Goal: Feedback & Contribution: Contribute content

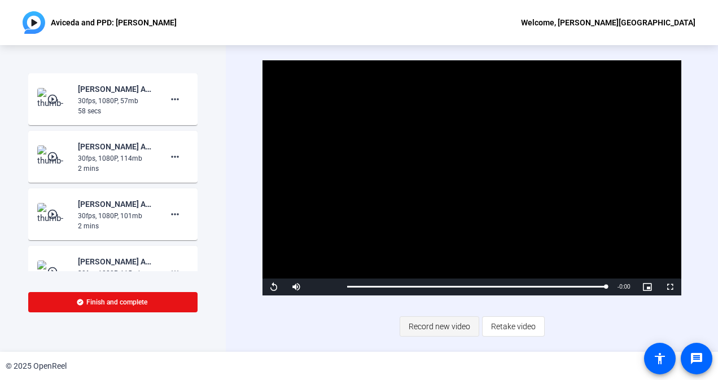
click at [442, 330] on span "Record new video" at bounding box center [440, 326] width 62 height 21
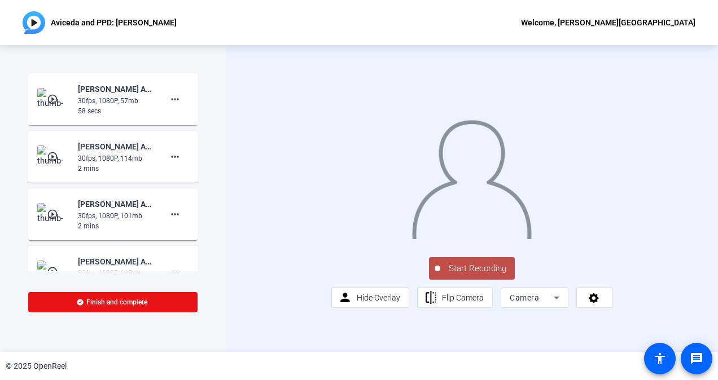
click at [465, 275] on span "Start Recording" at bounding box center [477, 268] width 75 height 13
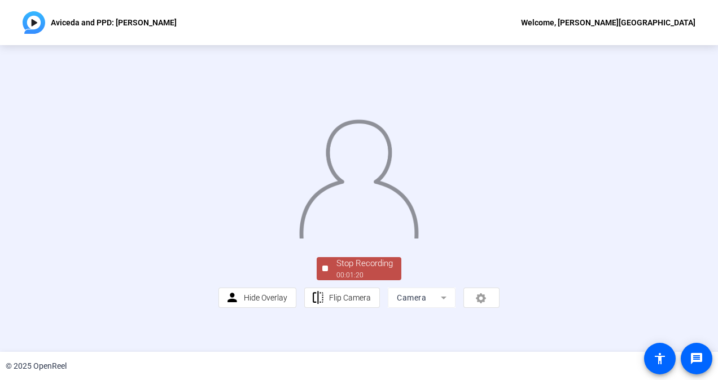
scroll to position [60, 0]
click at [353, 281] on div "00:01:21" at bounding box center [364, 275] width 56 height 10
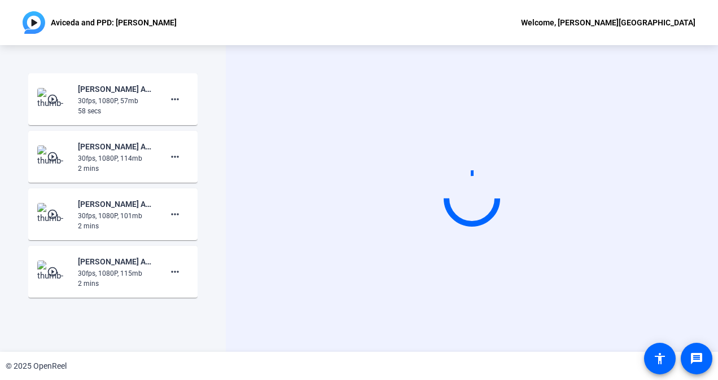
scroll to position [0, 0]
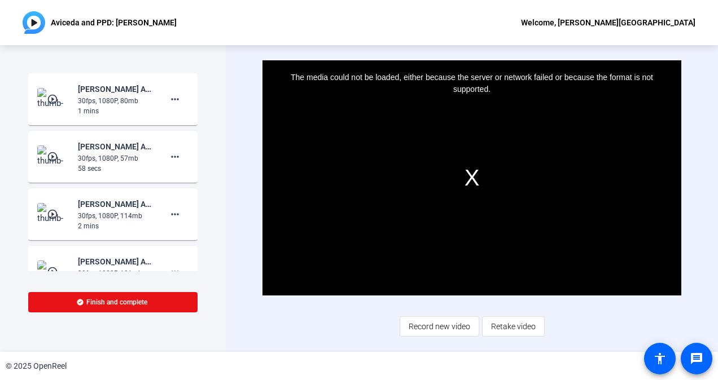
click at [53, 98] on mat-icon "play_circle_outline" at bounding box center [54, 99] width 14 height 11
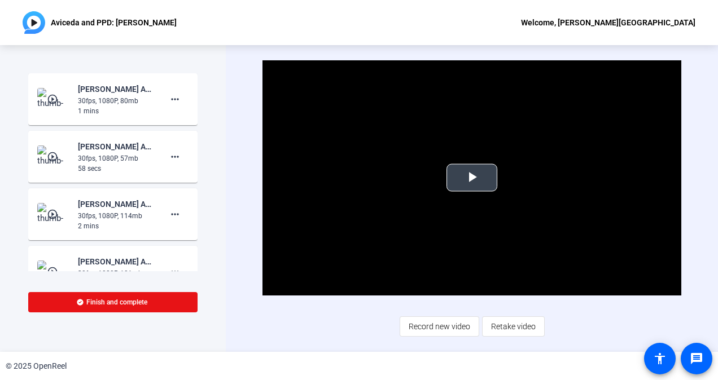
click at [472, 178] on span "Video Player" at bounding box center [472, 178] width 0 height 0
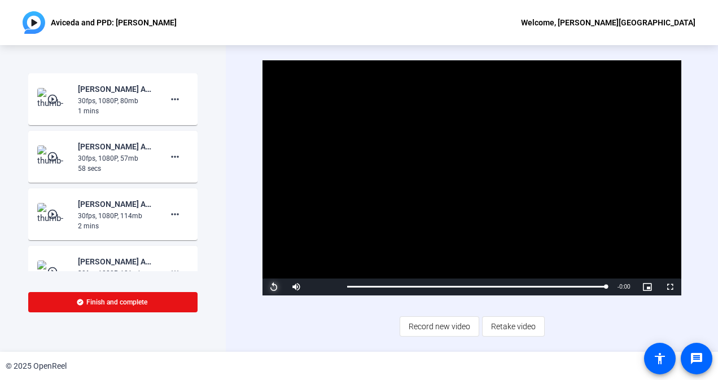
click at [271, 287] on span "Video Player" at bounding box center [273, 287] width 23 height 0
click at [436, 327] on span "Record new video" at bounding box center [440, 326] width 62 height 21
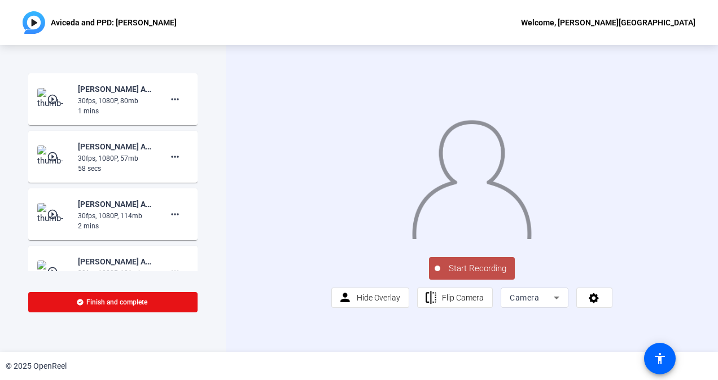
click at [454, 275] on span "Start Recording" at bounding box center [477, 268] width 75 height 13
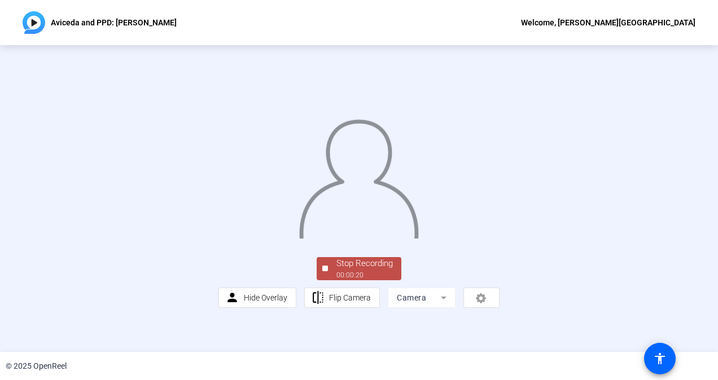
scroll to position [60, 0]
click at [361, 270] on div "Stop Recording" at bounding box center [364, 263] width 56 height 13
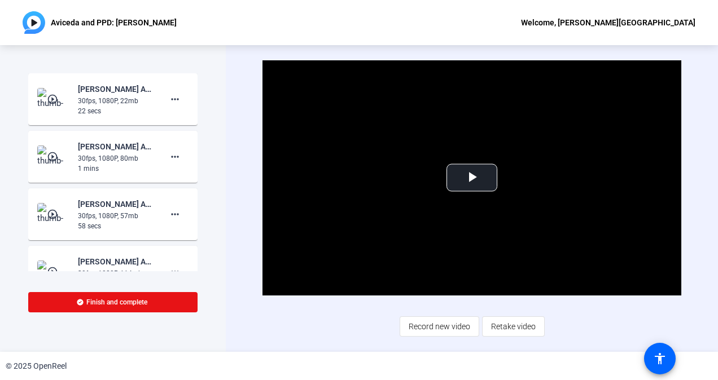
click at [142, 98] on div "30fps, 1080P, 22mb" at bounding box center [116, 101] width 76 height 10
click at [111, 103] on div "30fps, 1080P, 22mb" at bounding box center [116, 101] width 76 height 10
click at [53, 99] on mat-icon "play_circle_outline" at bounding box center [54, 99] width 14 height 11
click at [472, 178] on span "Video Player" at bounding box center [472, 178] width 0 height 0
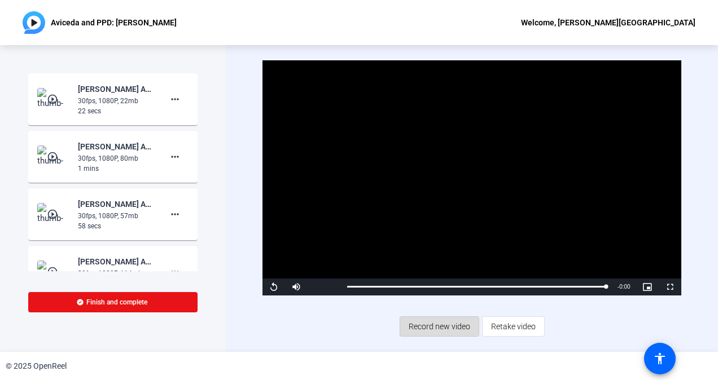
click at [418, 327] on span "Record new video" at bounding box center [440, 326] width 62 height 21
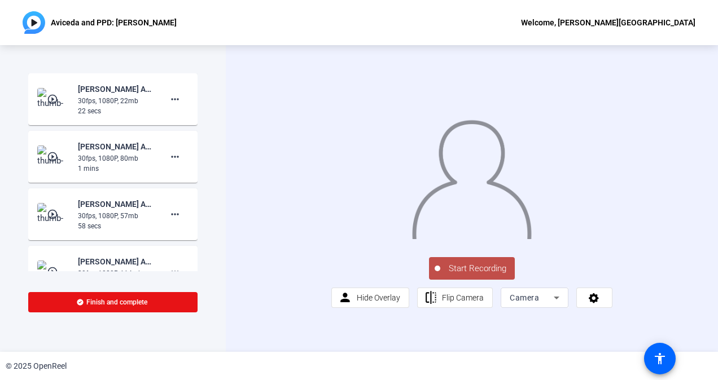
click at [452, 275] on span "Start Recording" at bounding box center [477, 268] width 75 height 13
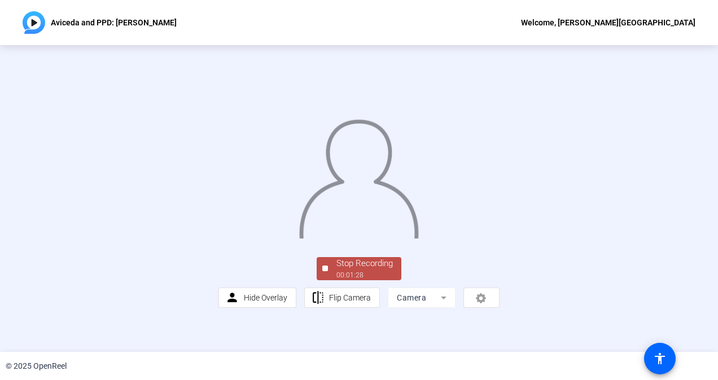
click at [388, 270] on div "Stop Recording" at bounding box center [364, 263] width 56 height 13
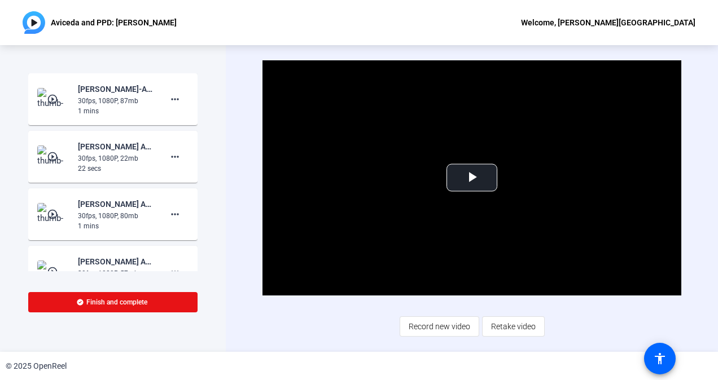
click at [51, 98] on mat-icon "play_circle_outline" at bounding box center [54, 99] width 14 height 11
click at [472, 178] on span "Video Player" at bounding box center [472, 178] width 0 height 0
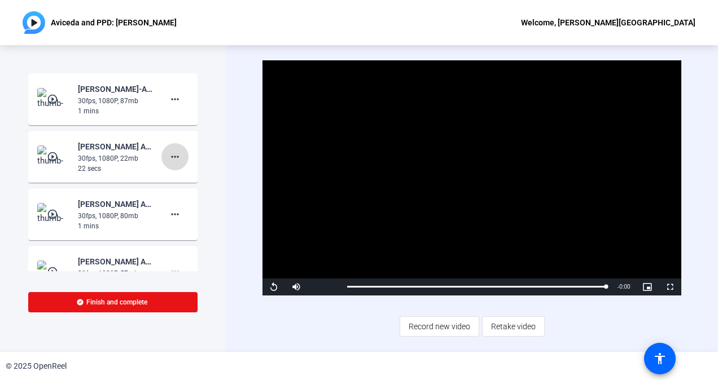
click at [168, 157] on mat-icon "more_horiz" at bounding box center [175, 157] width 14 height 14
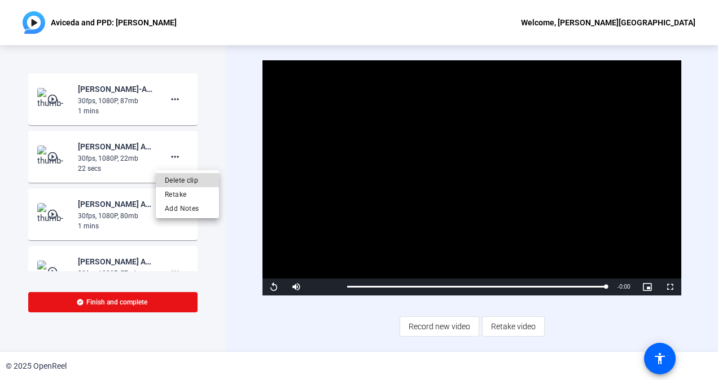
click at [182, 181] on span "Delete clip" at bounding box center [187, 181] width 45 height 14
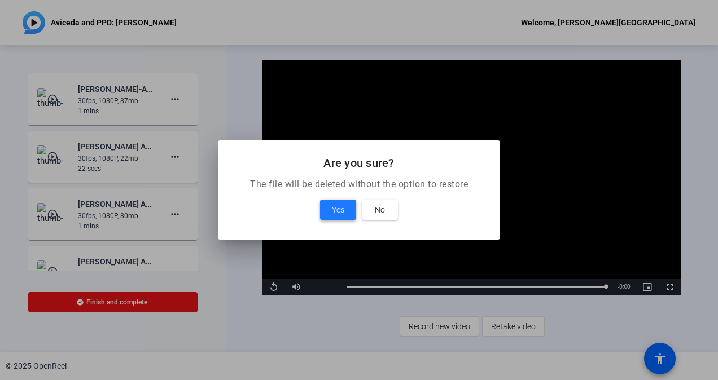
click at [329, 205] on span at bounding box center [338, 209] width 36 height 27
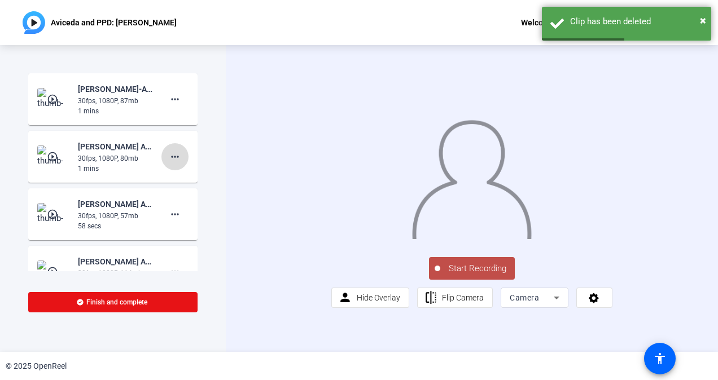
click at [169, 157] on mat-icon "more_horiz" at bounding box center [175, 157] width 14 height 14
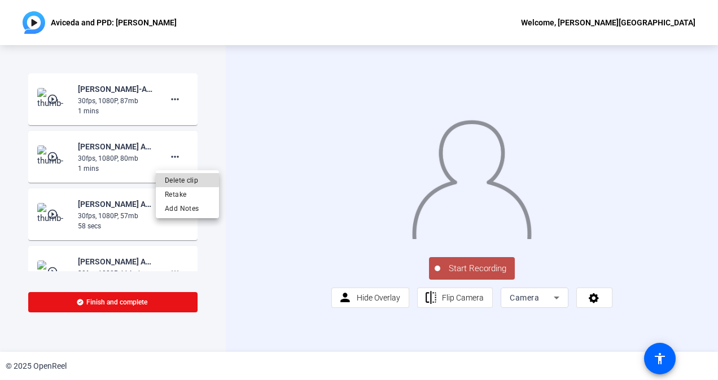
click at [164, 178] on button "Delete clip" at bounding box center [187, 180] width 63 height 14
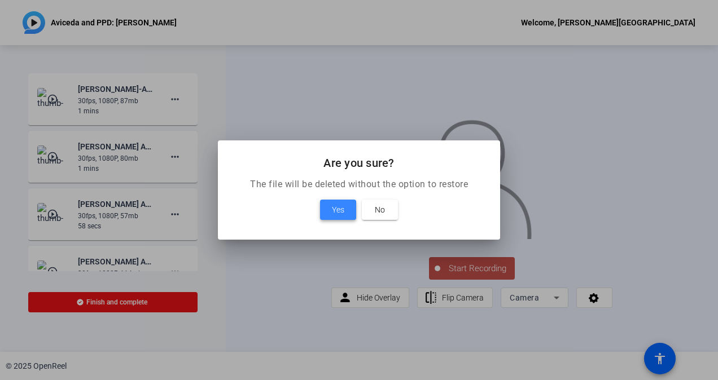
click at [327, 208] on span at bounding box center [338, 209] width 36 height 27
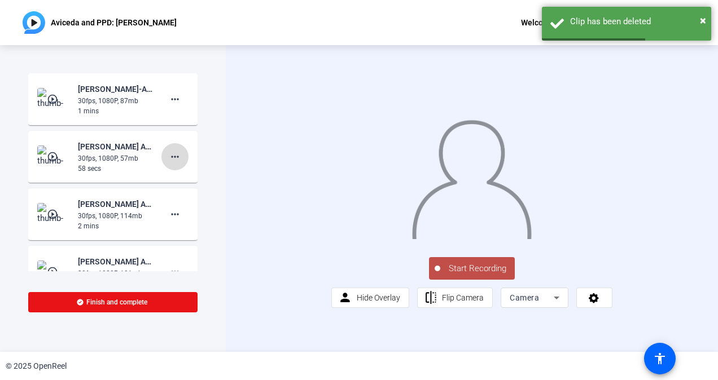
click at [168, 155] on mat-icon "more_horiz" at bounding box center [175, 157] width 14 height 14
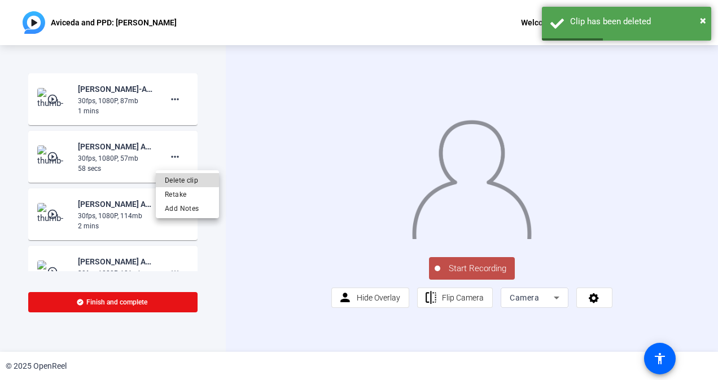
click at [168, 179] on span "Delete clip" at bounding box center [187, 181] width 45 height 14
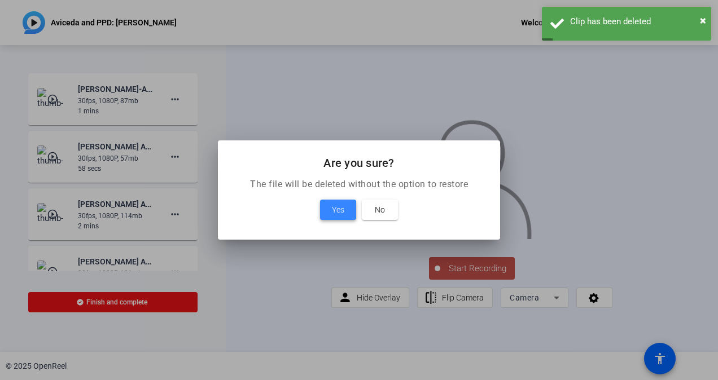
click at [330, 205] on span at bounding box center [338, 209] width 36 height 27
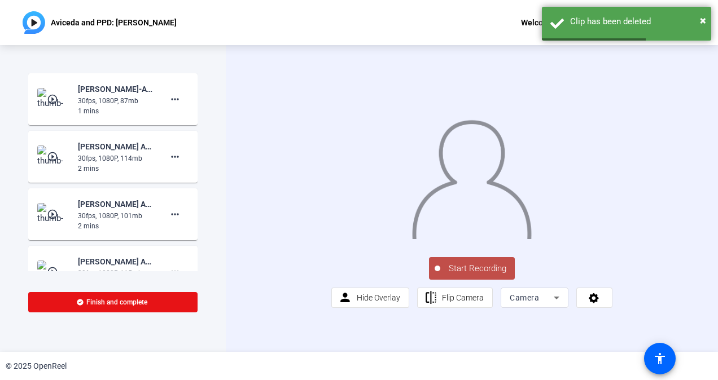
click at [59, 100] on img at bounding box center [53, 99] width 33 height 23
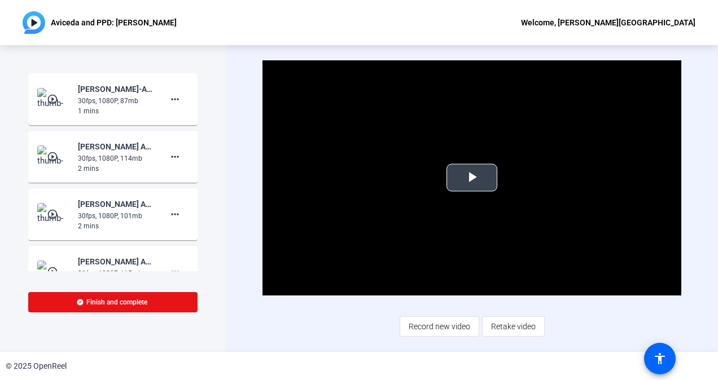
click at [472, 178] on span "Video Player" at bounding box center [472, 178] width 0 height 0
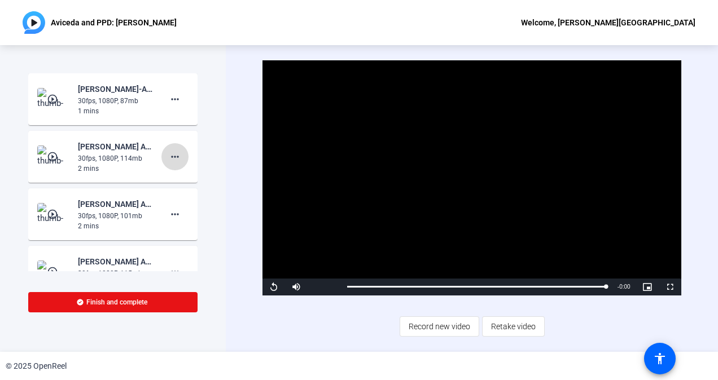
click at [168, 157] on mat-icon "more_horiz" at bounding box center [175, 157] width 14 height 14
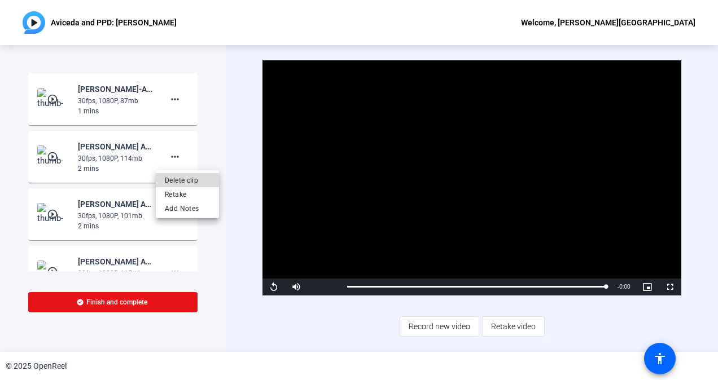
click at [177, 181] on span "Delete clip" at bounding box center [187, 181] width 45 height 14
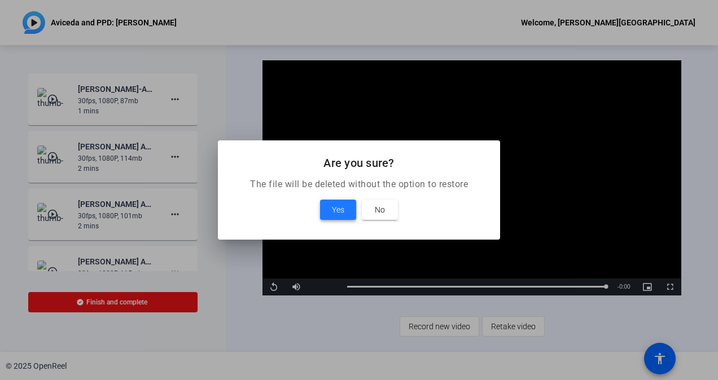
click at [328, 208] on span at bounding box center [338, 209] width 36 height 27
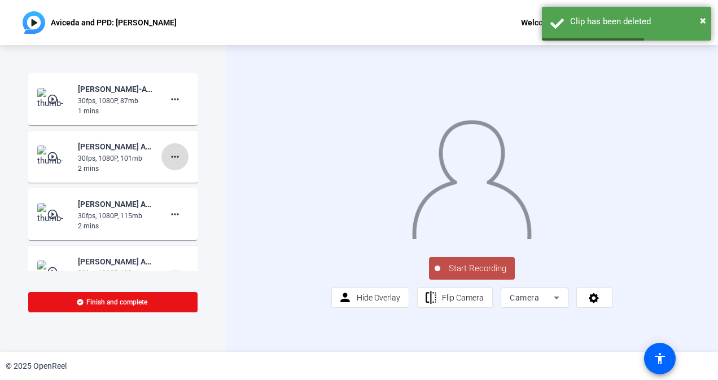
click at [169, 159] on mat-icon "more_horiz" at bounding box center [175, 157] width 14 height 14
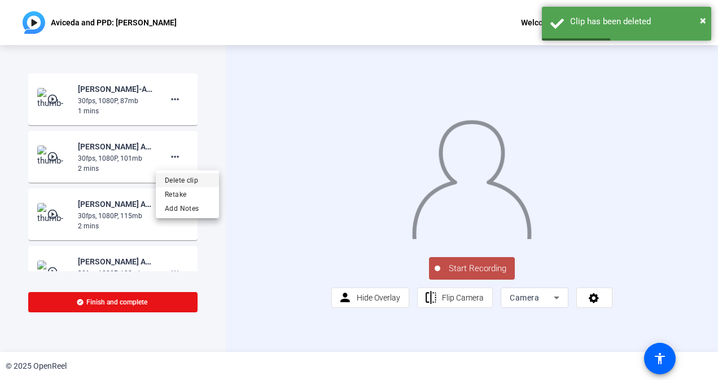
click at [185, 178] on span "Delete clip" at bounding box center [187, 181] width 45 height 14
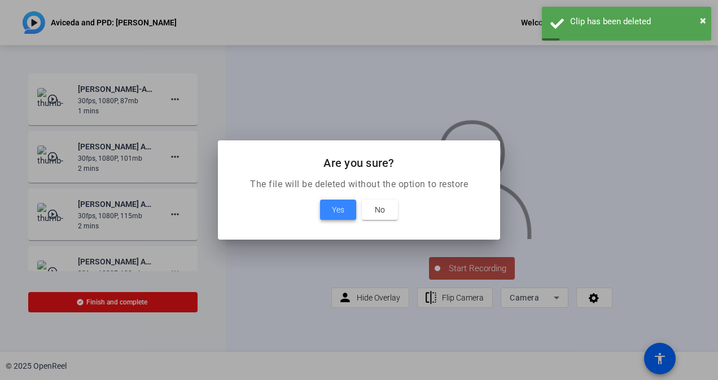
click at [333, 214] on span "Yes" at bounding box center [338, 210] width 12 height 14
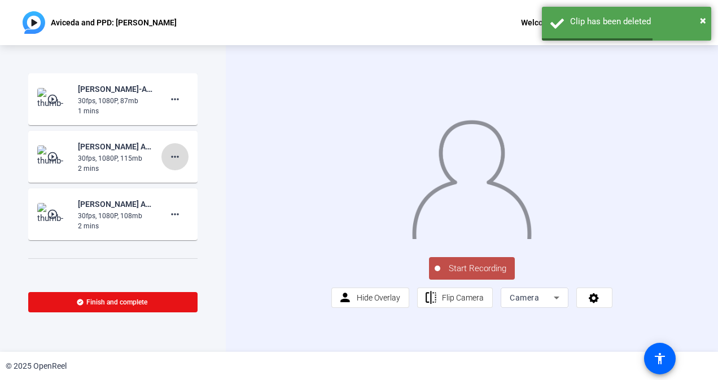
click at [169, 160] on mat-icon "more_horiz" at bounding box center [175, 157] width 14 height 14
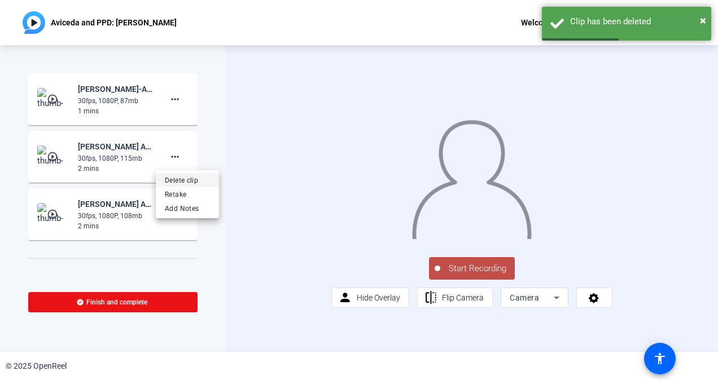
click at [179, 177] on span "Delete clip" at bounding box center [187, 181] width 45 height 14
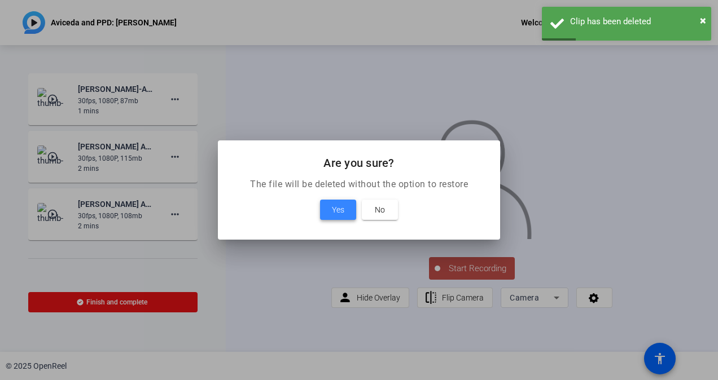
click at [330, 209] on span at bounding box center [338, 209] width 36 height 27
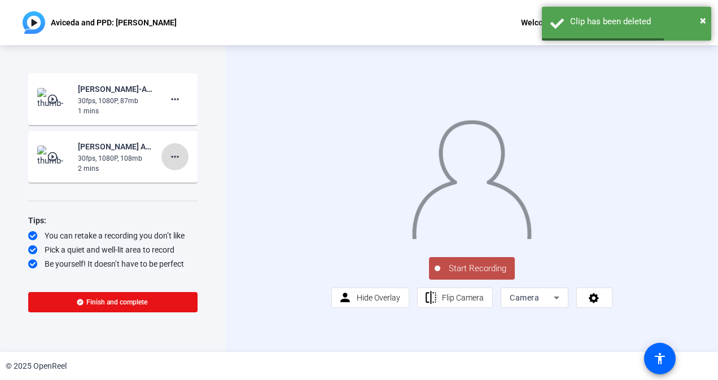
click at [176, 159] on mat-icon "more_horiz" at bounding box center [175, 157] width 14 height 14
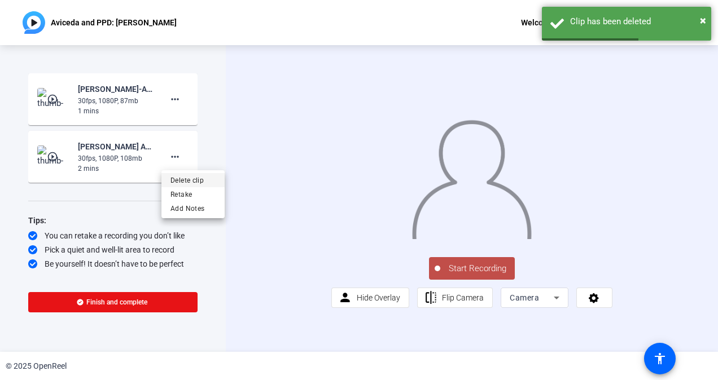
click at [182, 179] on span "Delete clip" at bounding box center [192, 181] width 45 height 14
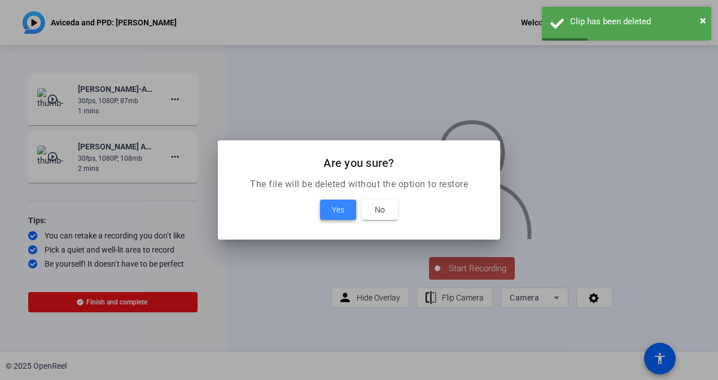
click at [334, 210] on span "Yes" at bounding box center [338, 210] width 12 height 14
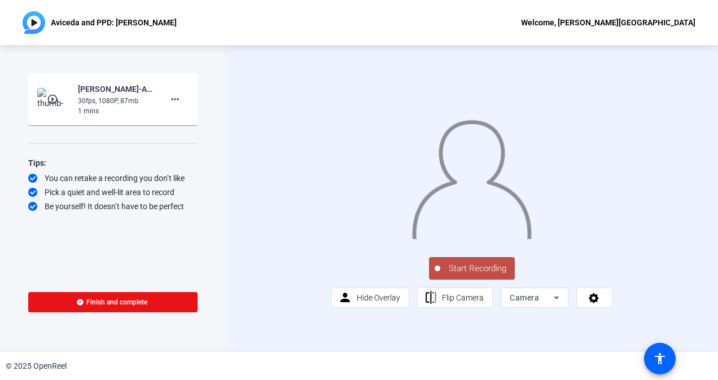
click at [51, 97] on mat-icon "play_circle_outline" at bounding box center [54, 99] width 14 height 11
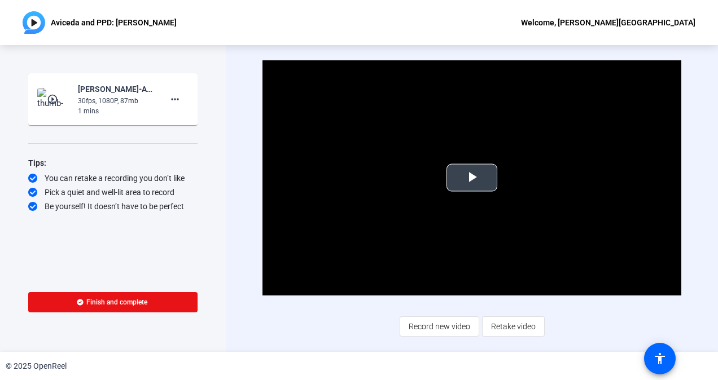
click at [472, 178] on span "Video Player" at bounding box center [472, 178] width 0 height 0
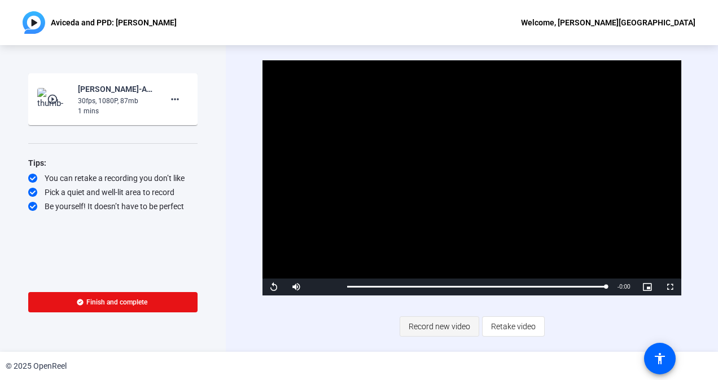
click at [437, 326] on span "Record new video" at bounding box center [440, 326] width 62 height 21
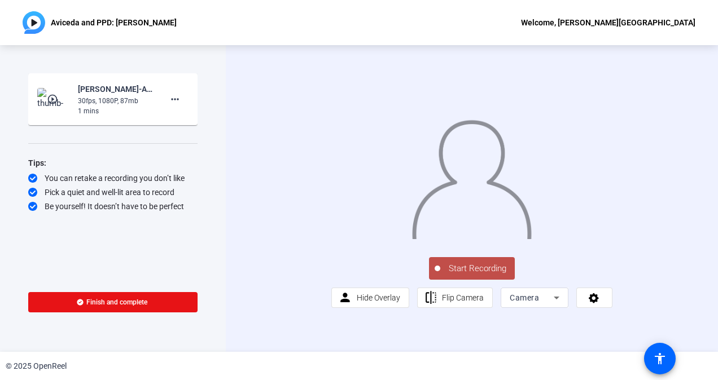
click at [479, 275] on span "Start Recording" at bounding box center [477, 268] width 75 height 13
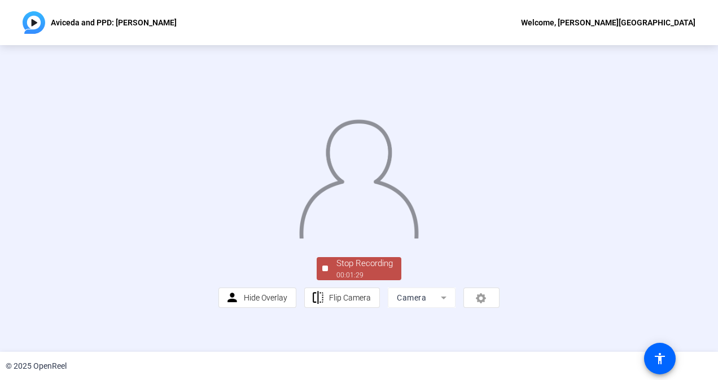
click at [388, 308] on div "Stop Recording 00:01:29 person Hide Overlay flip Flip Camera Camera" at bounding box center [358, 281] width 281 height 53
click at [388, 308] on div "Stop Recording 00:01:31 person Hide Overlay flip Flip Camera Camera" at bounding box center [358, 281] width 281 height 53
click at [384, 308] on div "Stop Recording 00:01:33 person Hide Overlay flip Flip Camera Camera" at bounding box center [358, 281] width 281 height 53
click at [384, 270] on div "Stop Recording" at bounding box center [364, 263] width 56 height 13
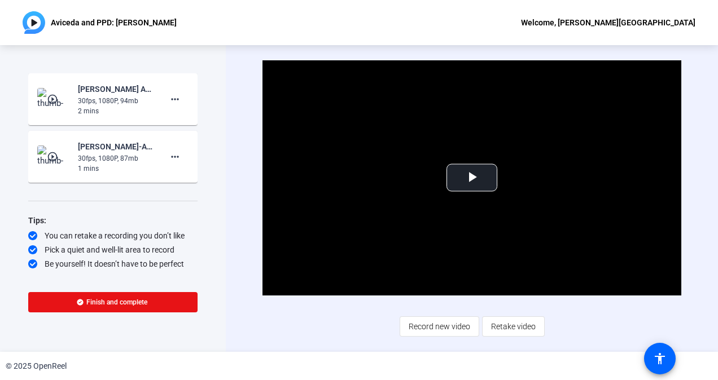
click at [56, 100] on mat-icon "play_circle_outline" at bounding box center [54, 99] width 14 height 11
click at [472, 178] on span "Video Player" at bounding box center [472, 178] width 0 height 0
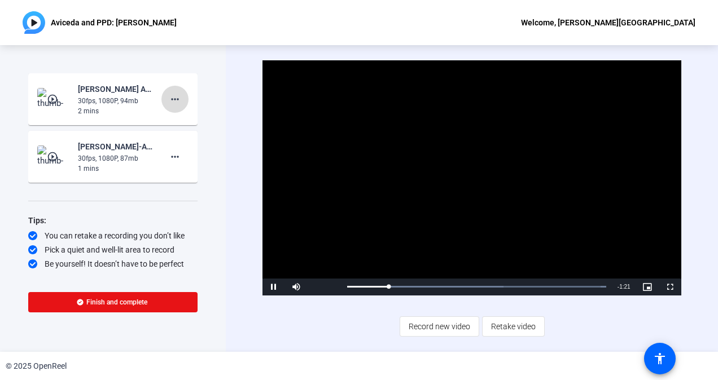
click at [171, 102] on mat-icon "more_horiz" at bounding box center [175, 100] width 14 height 14
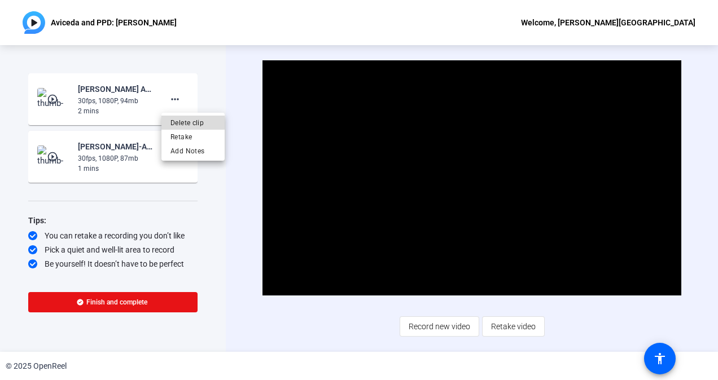
click at [183, 123] on span "Delete clip" at bounding box center [192, 123] width 45 height 14
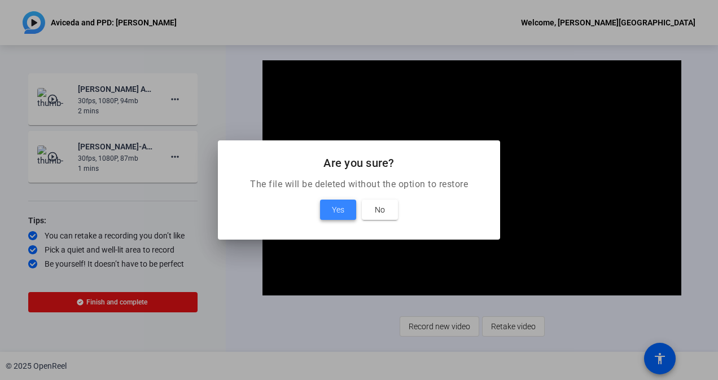
click at [328, 209] on span at bounding box center [338, 209] width 36 height 27
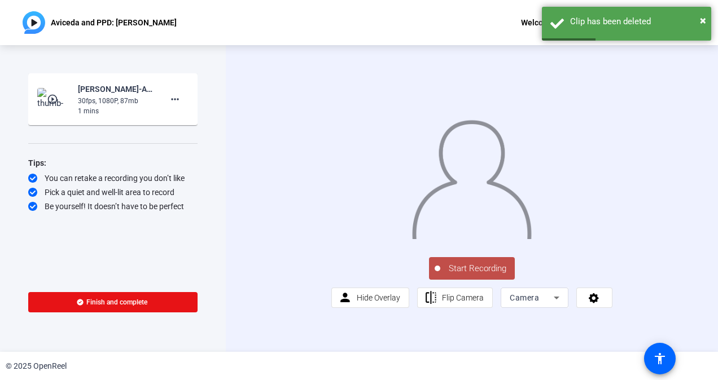
click at [51, 97] on mat-icon "play_circle_outline" at bounding box center [54, 99] width 14 height 11
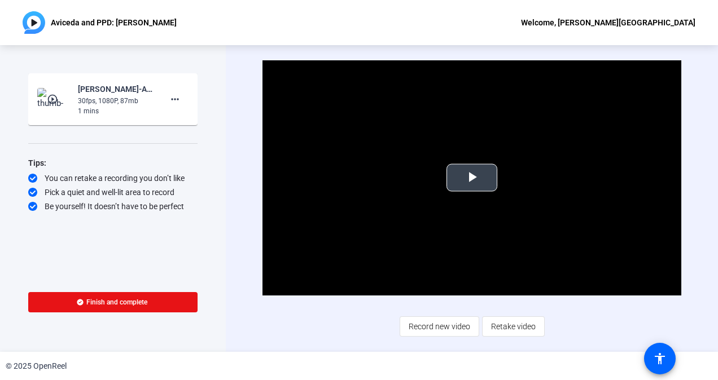
click at [472, 178] on span "Video Player" at bounding box center [472, 178] width 0 height 0
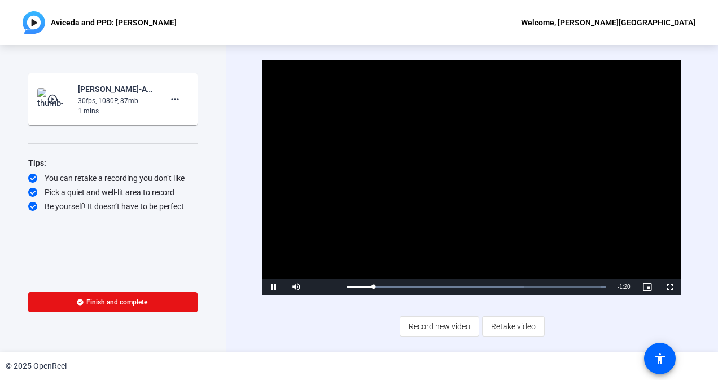
click at [475, 177] on video "Video Player" at bounding box center [471, 177] width 418 height 235
click at [437, 327] on span "Record new video" at bounding box center [440, 326] width 62 height 21
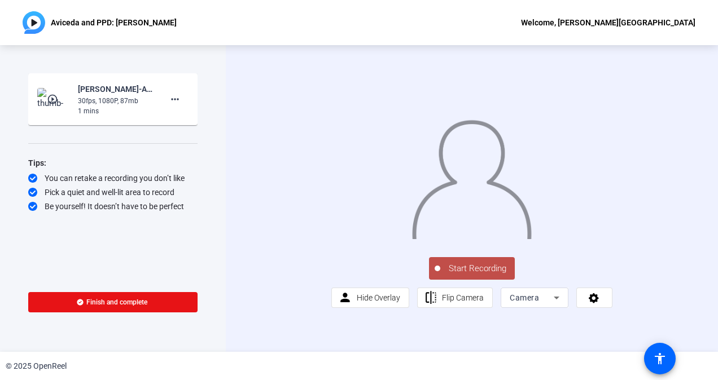
click at [461, 275] on span "Start Recording" at bounding box center [477, 268] width 75 height 13
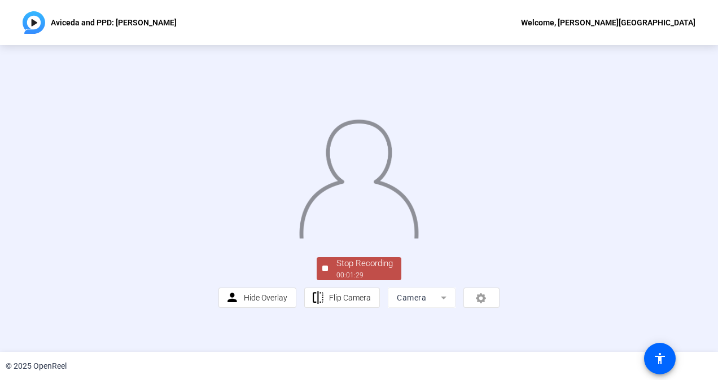
click at [356, 270] on div "Stop Recording" at bounding box center [364, 263] width 56 height 13
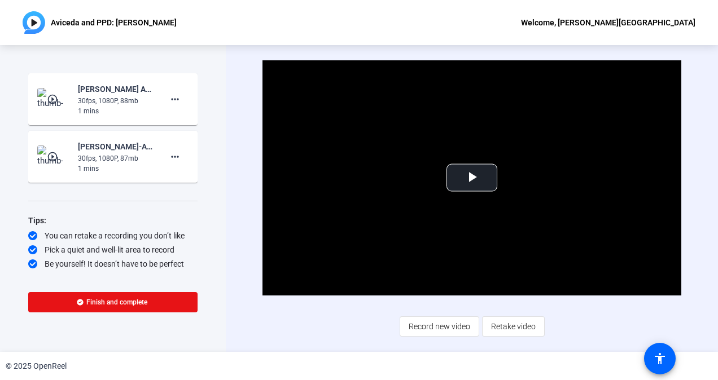
click at [50, 100] on mat-icon "play_circle_outline" at bounding box center [54, 99] width 14 height 11
click at [472, 178] on span "Video Player" at bounding box center [472, 178] width 0 height 0
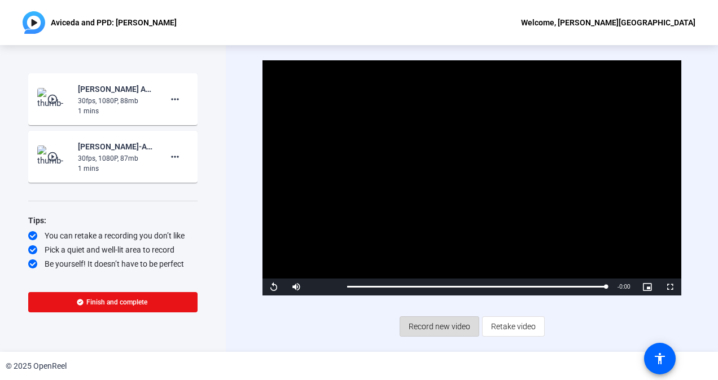
click at [443, 325] on span "Record new video" at bounding box center [440, 326] width 62 height 21
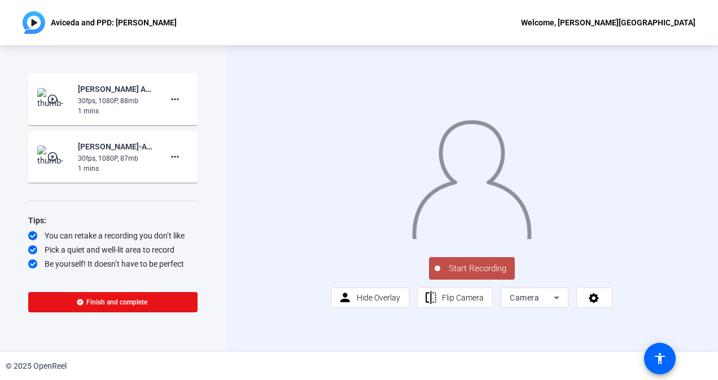
click at [450, 275] on span "Start Recording" at bounding box center [477, 268] width 75 height 13
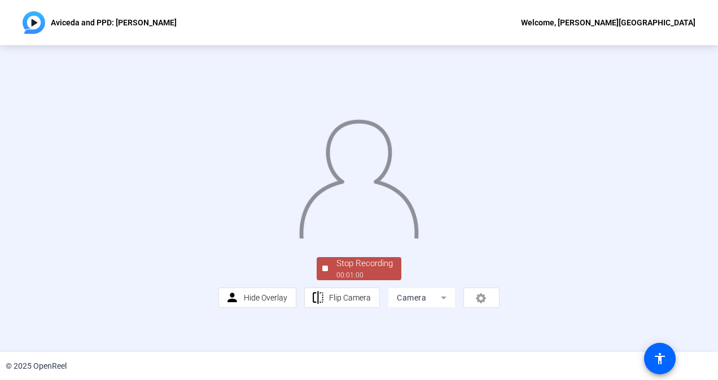
click at [366, 270] on div "Stop Recording" at bounding box center [364, 263] width 56 height 13
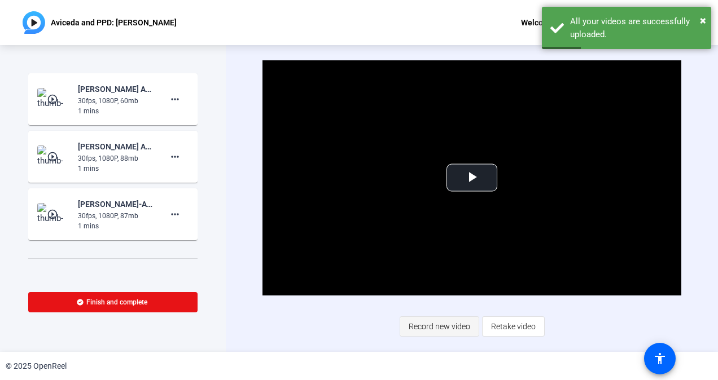
click at [424, 326] on span "Record new video" at bounding box center [440, 326] width 62 height 21
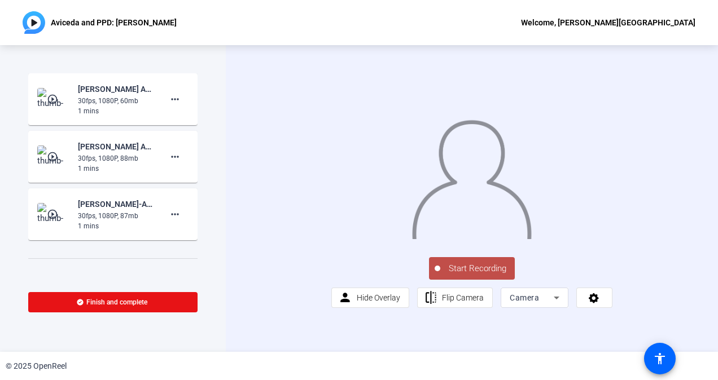
click at [442, 275] on span "Start Recording" at bounding box center [477, 268] width 75 height 13
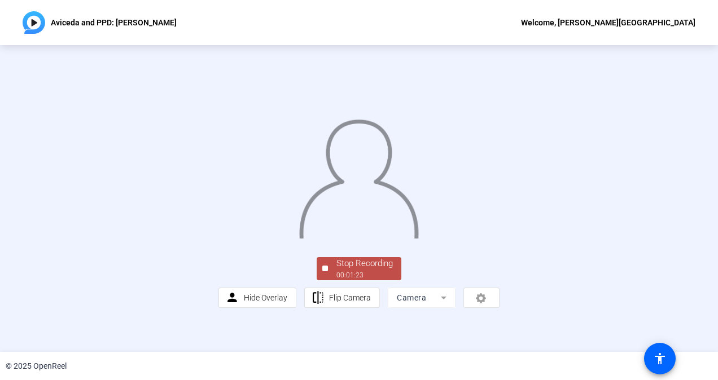
click at [383, 270] on div "Stop Recording" at bounding box center [364, 263] width 56 height 13
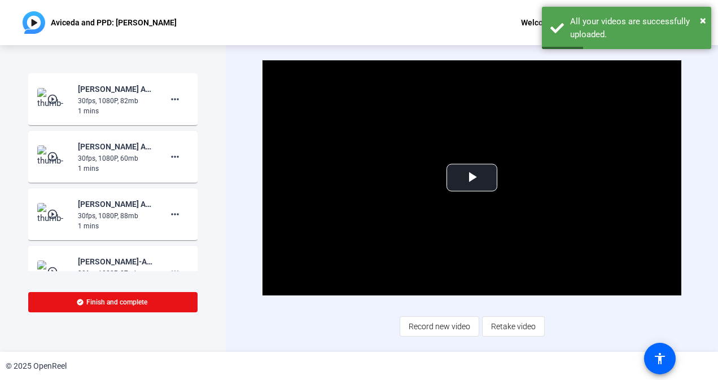
click at [54, 95] on mat-icon "play_circle_outline" at bounding box center [54, 99] width 14 height 11
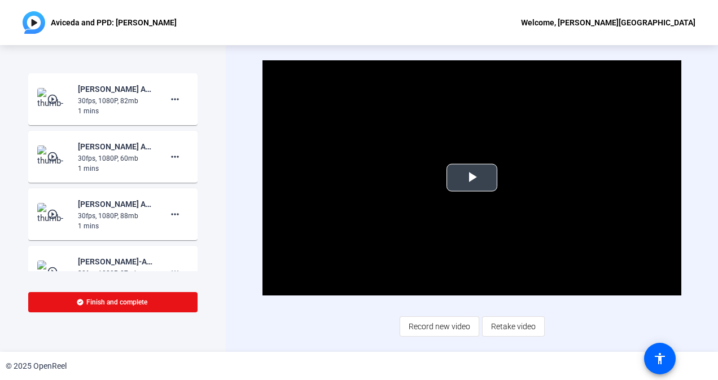
click at [472, 178] on span "Video Player" at bounding box center [472, 178] width 0 height 0
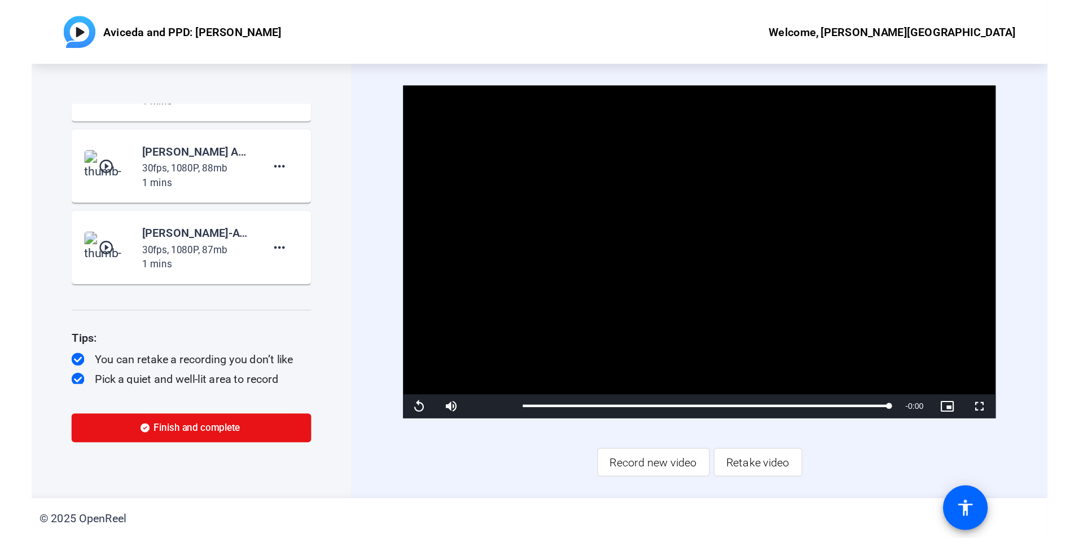
scroll to position [113, 0]
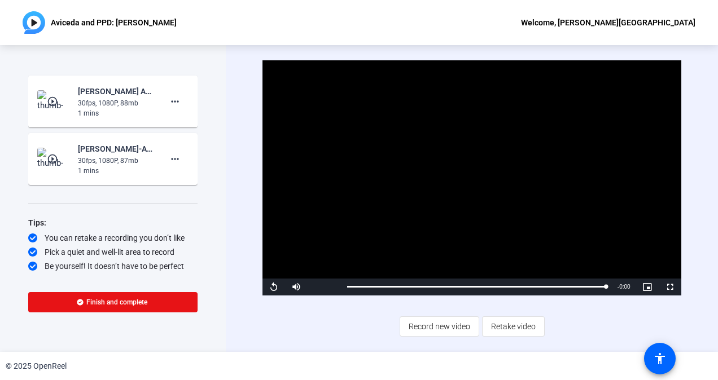
click at [50, 157] on mat-icon "play_circle_outline" at bounding box center [54, 159] width 14 height 11
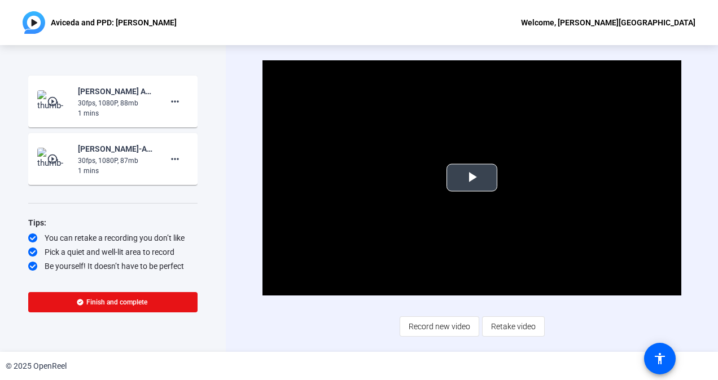
click at [472, 178] on span "Video Player" at bounding box center [472, 178] width 0 height 0
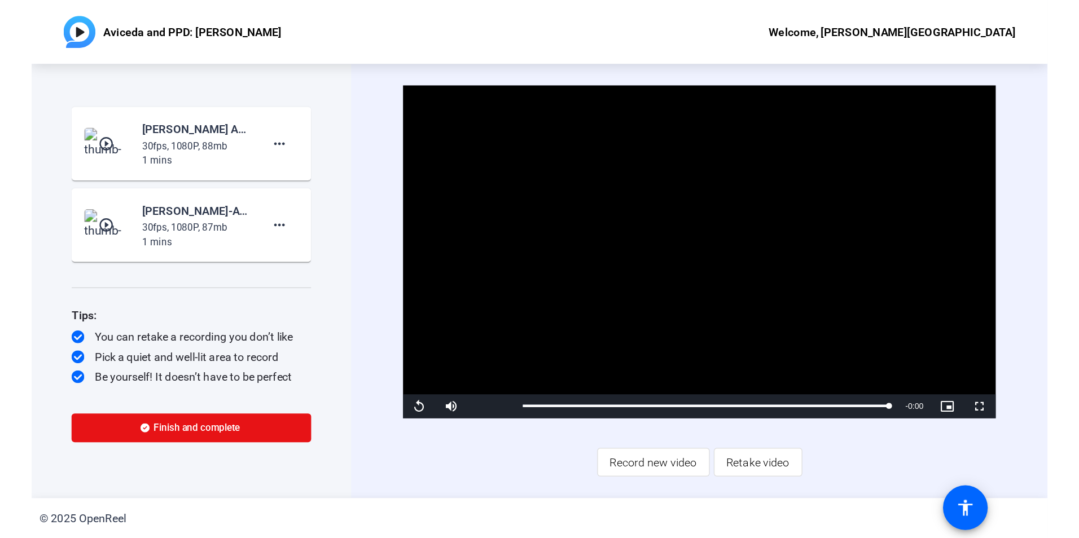
scroll to position [0, 0]
